Goal: Information Seeking & Learning: Learn about a topic

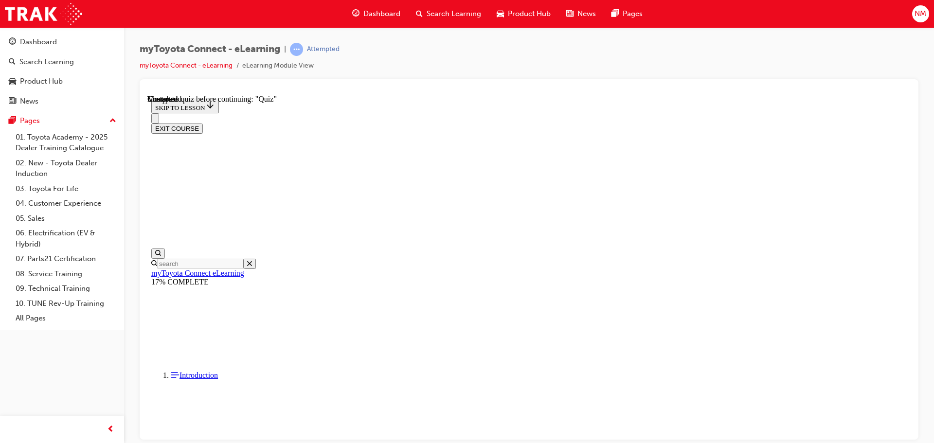
scroll to position [852, 0]
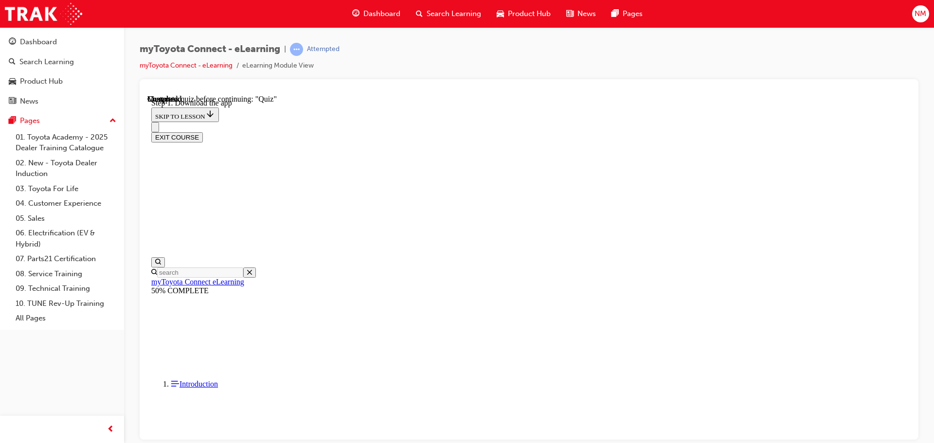
scroll to position [315, 0]
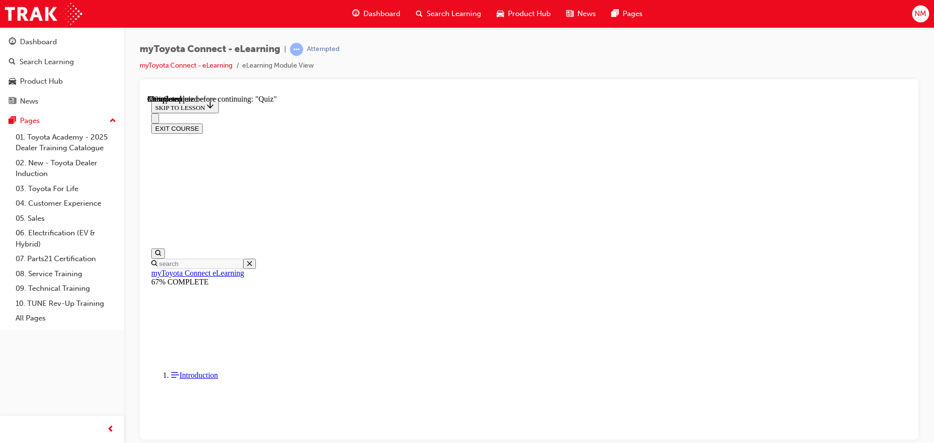
scroll to position [98, 0]
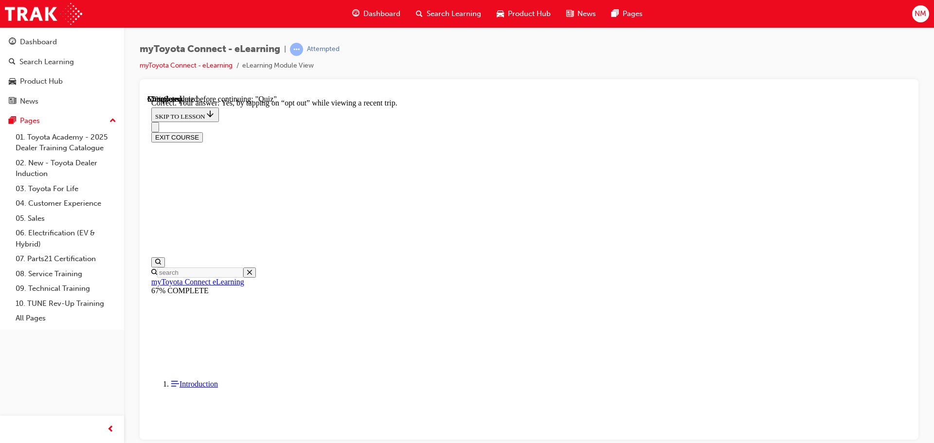
scroll to position [115, 0]
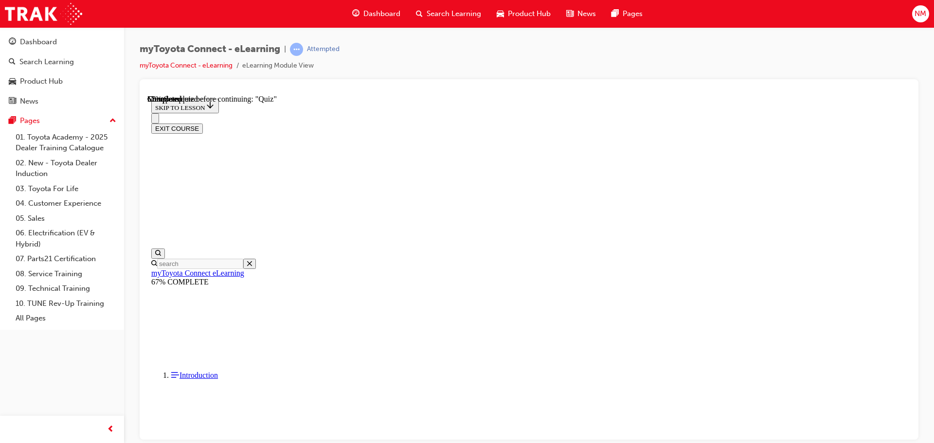
scroll to position [98, 0]
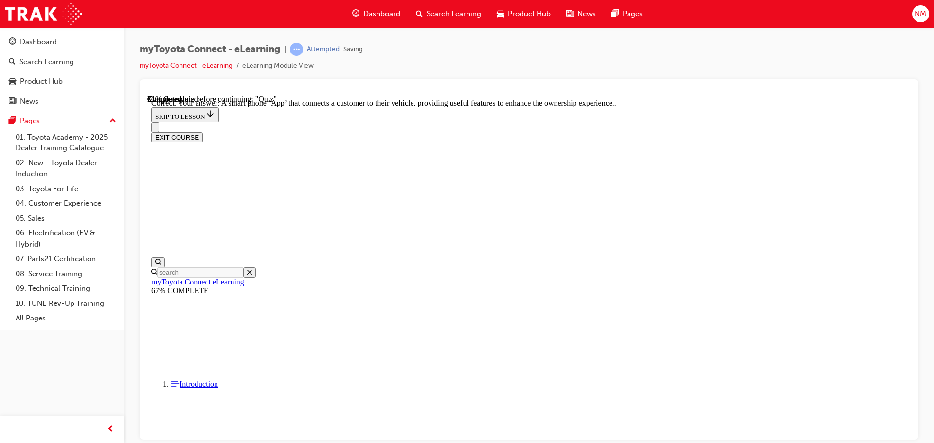
scroll to position [183, 0]
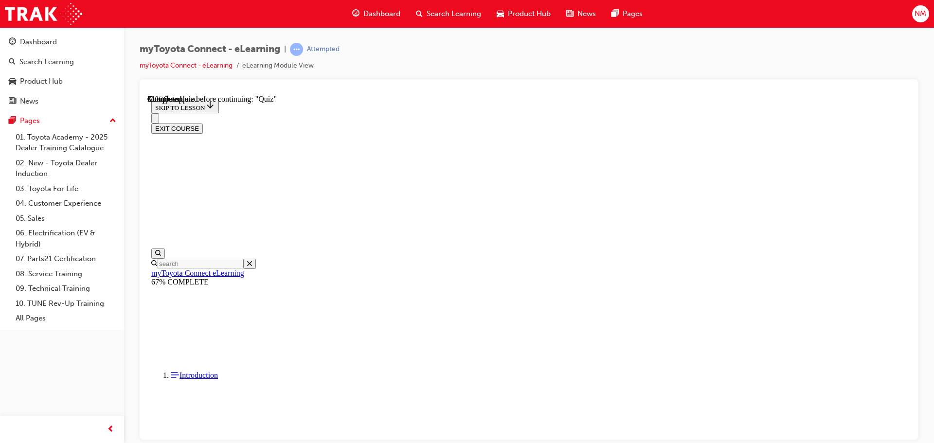
scroll to position [97, 0]
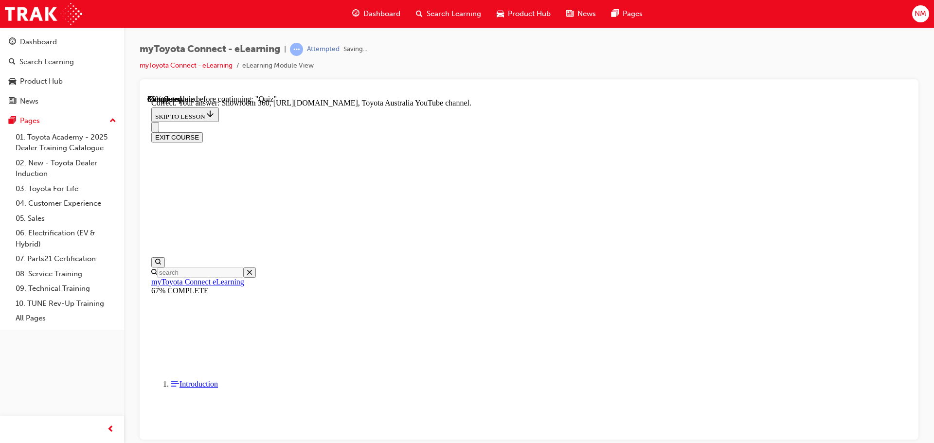
scroll to position [203, 0]
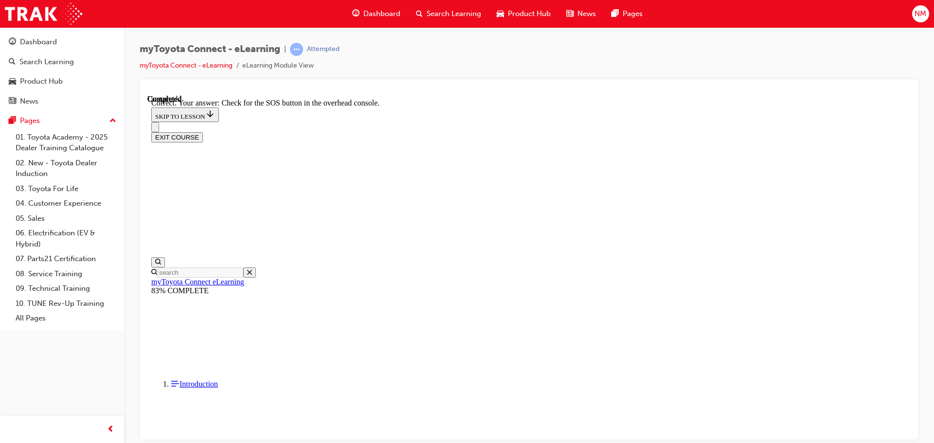
scroll to position [154, 0]
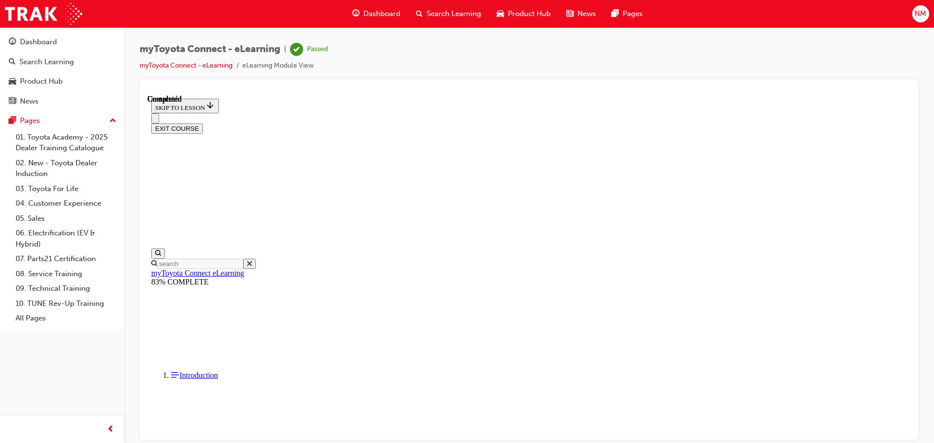
scroll to position [183, 0]
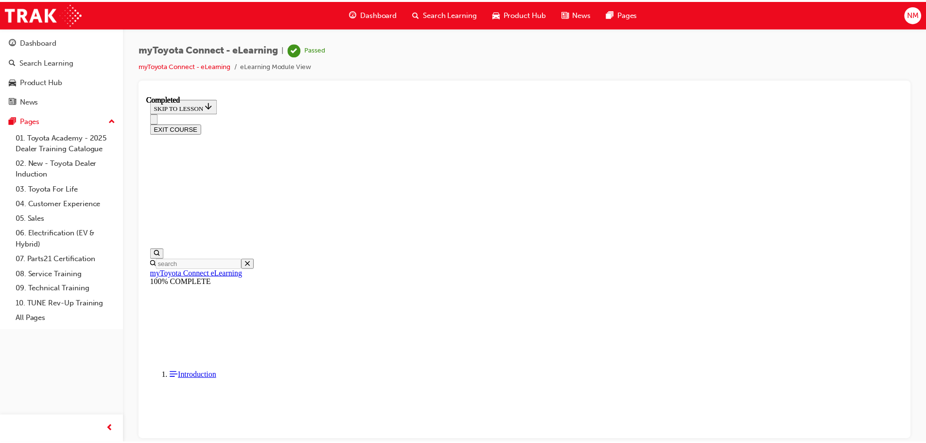
scroll to position [260, 0]
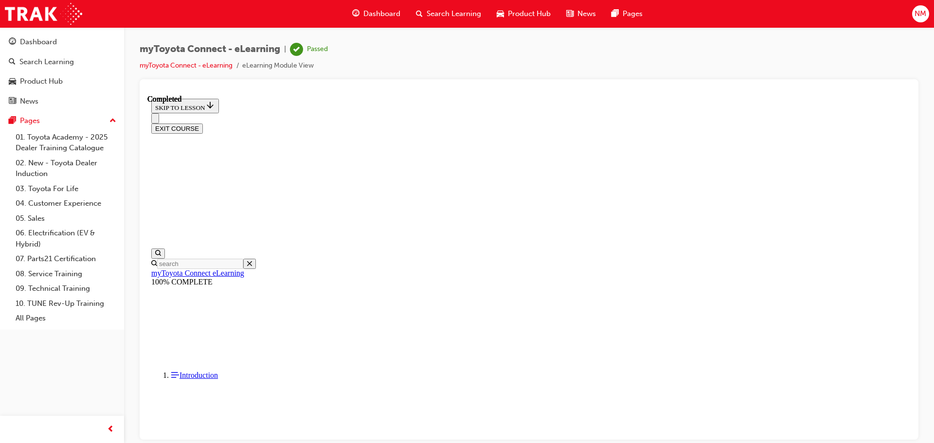
click at [203, 123] on button "EXIT COURSE" at bounding box center [177, 128] width 52 height 10
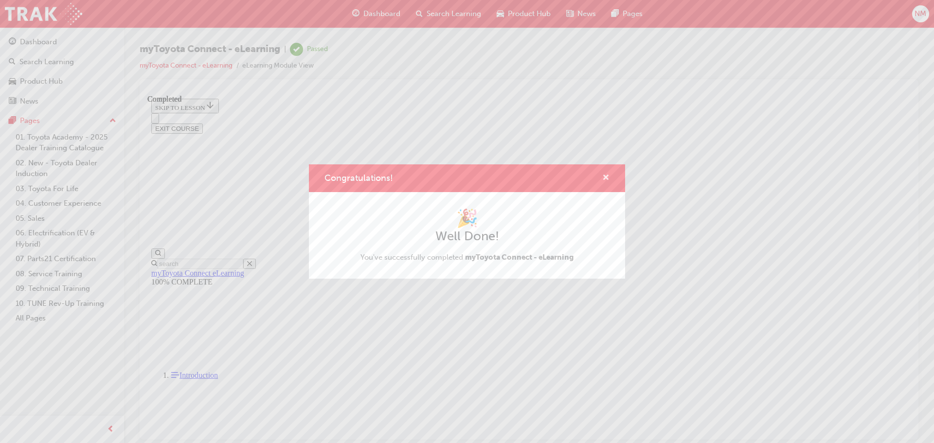
click at [607, 182] on span "cross-icon" at bounding box center [605, 178] width 7 height 9
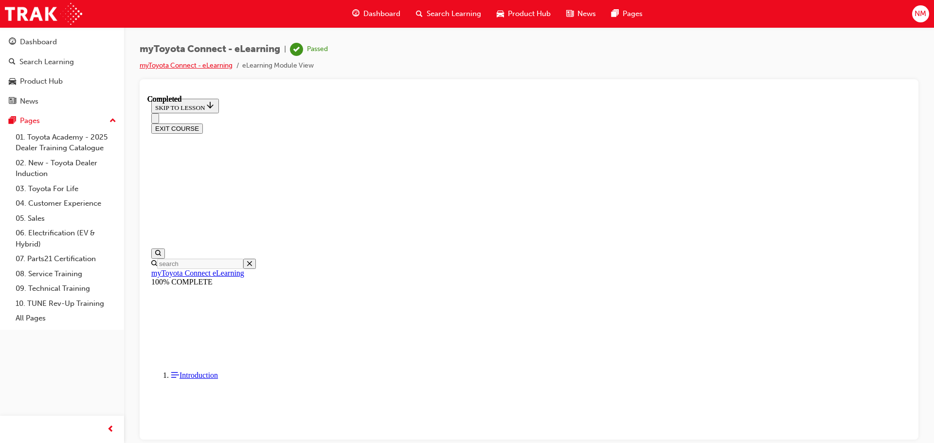
click at [204, 64] on link "myToyota Connect - eLearning" at bounding box center [186, 65] width 93 height 8
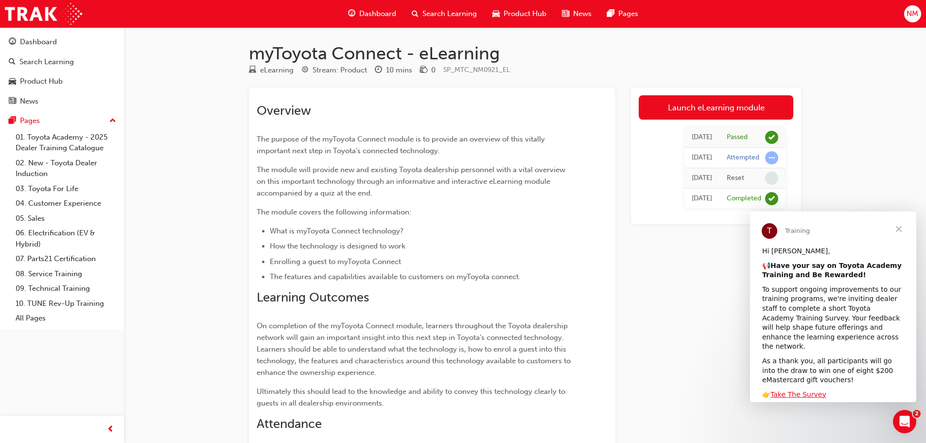
click at [450, 9] on span "Search Learning" at bounding box center [450, 13] width 54 height 11
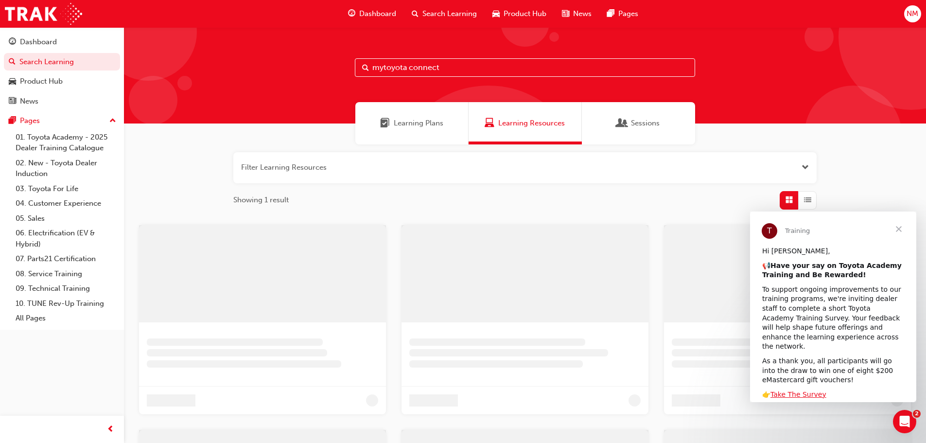
click at [413, 62] on input "mytoyota connect" at bounding box center [525, 67] width 340 height 18
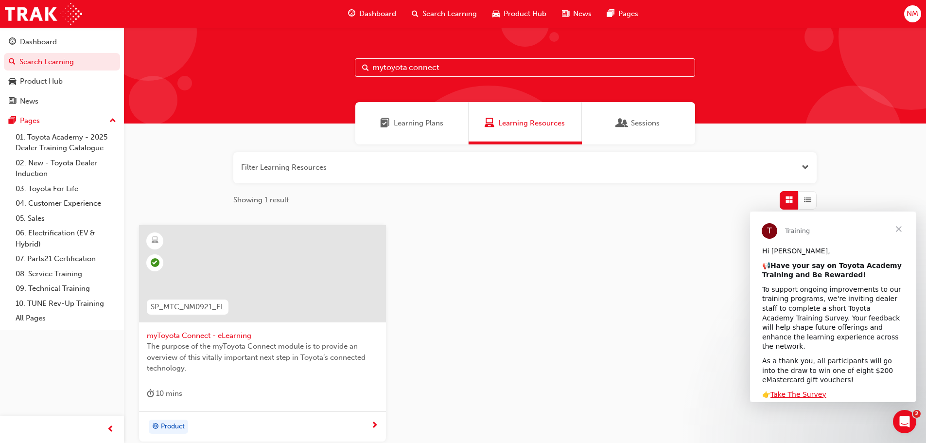
click at [435, 66] on input "mytoyota connect" at bounding box center [525, 67] width 340 height 18
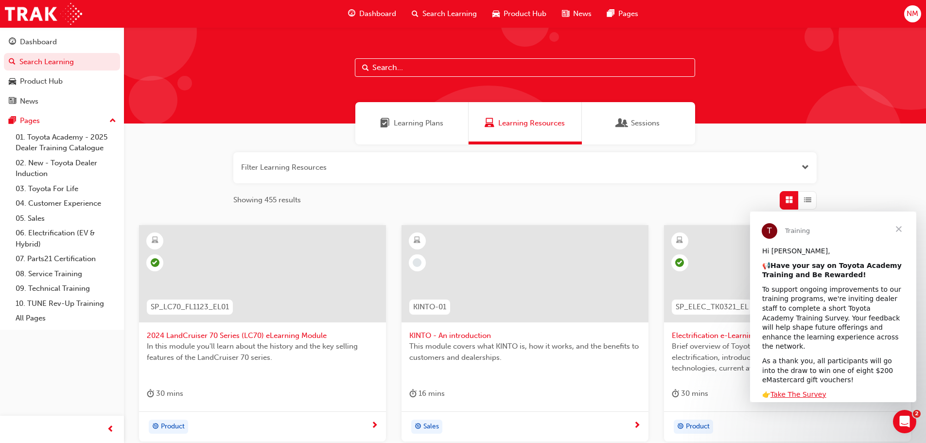
click at [419, 69] on input "text" at bounding box center [525, 67] width 340 height 18
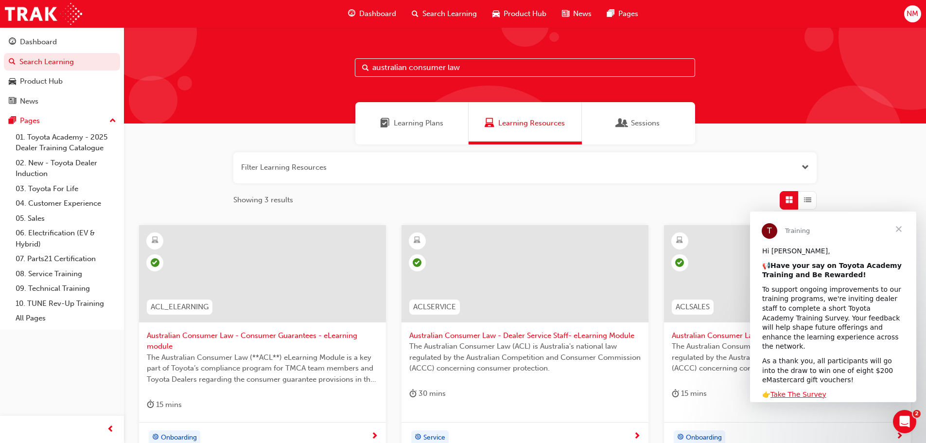
type input "australian consumer law"
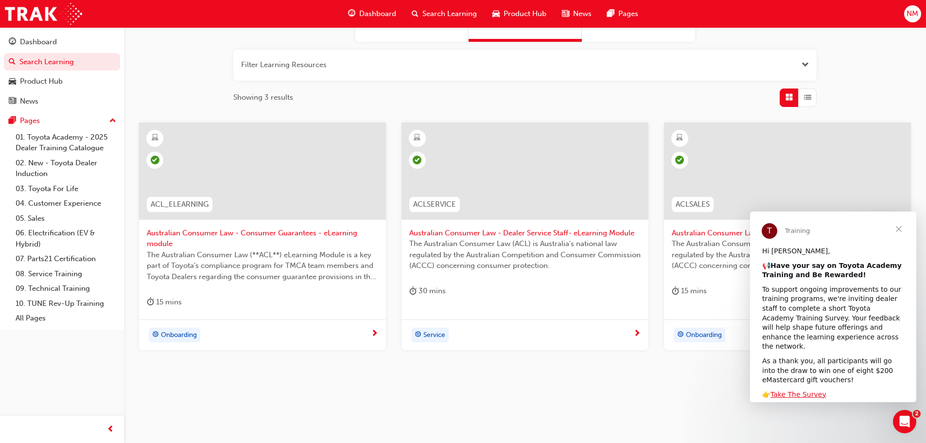
scroll to position [104, 0]
click at [900, 228] on span "Close" at bounding box center [899, 229] width 35 height 35
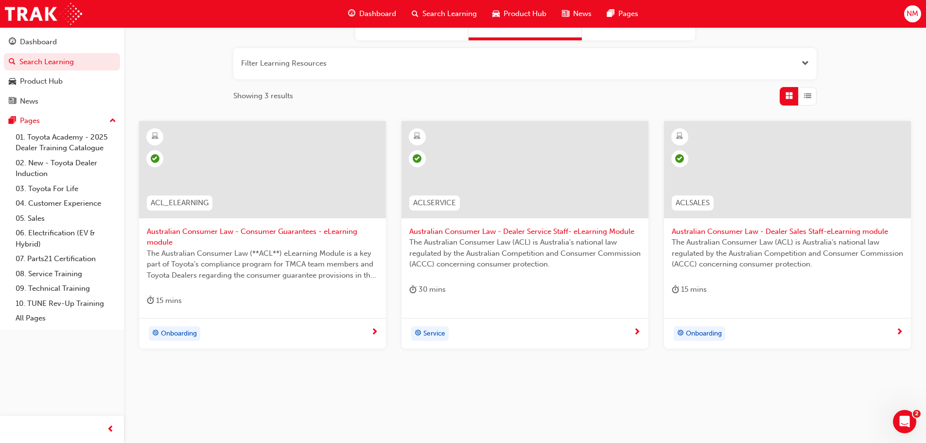
click at [584, 268] on span "The Australian Consumer Law (ACL) is Australia's national law regulated by the …" at bounding box center [524, 253] width 231 height 33
